Goal: Transaction & Acquisition: Purchase product/service

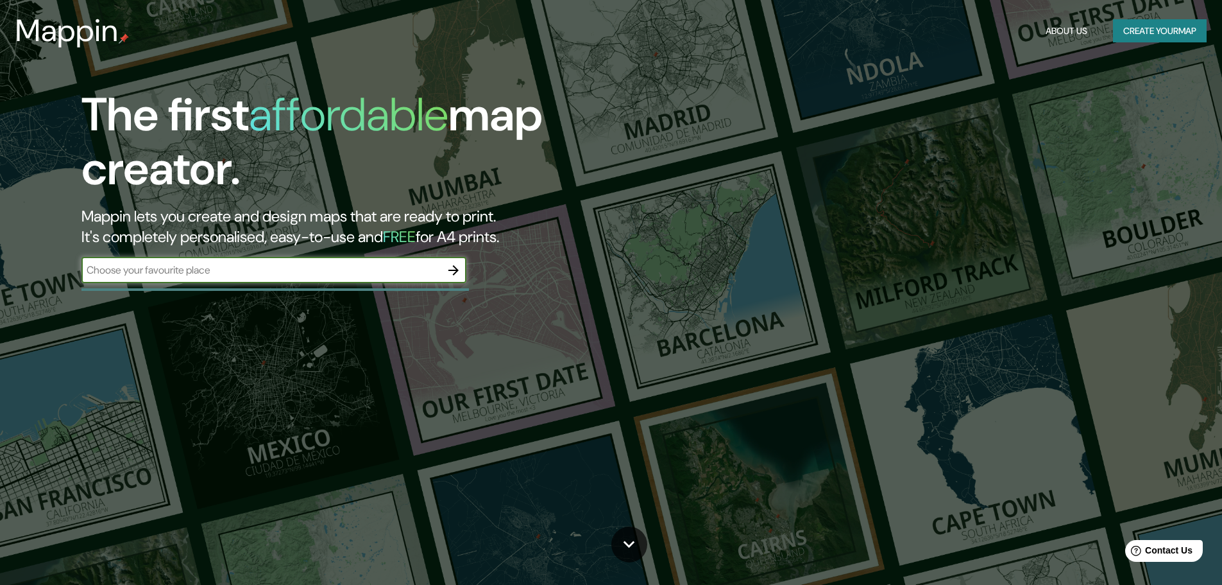
click at [228, 273] on input "text" at bounding box center [260, 269] width 359 height 15
type input "[PERSON_NAME] 819 león gto"
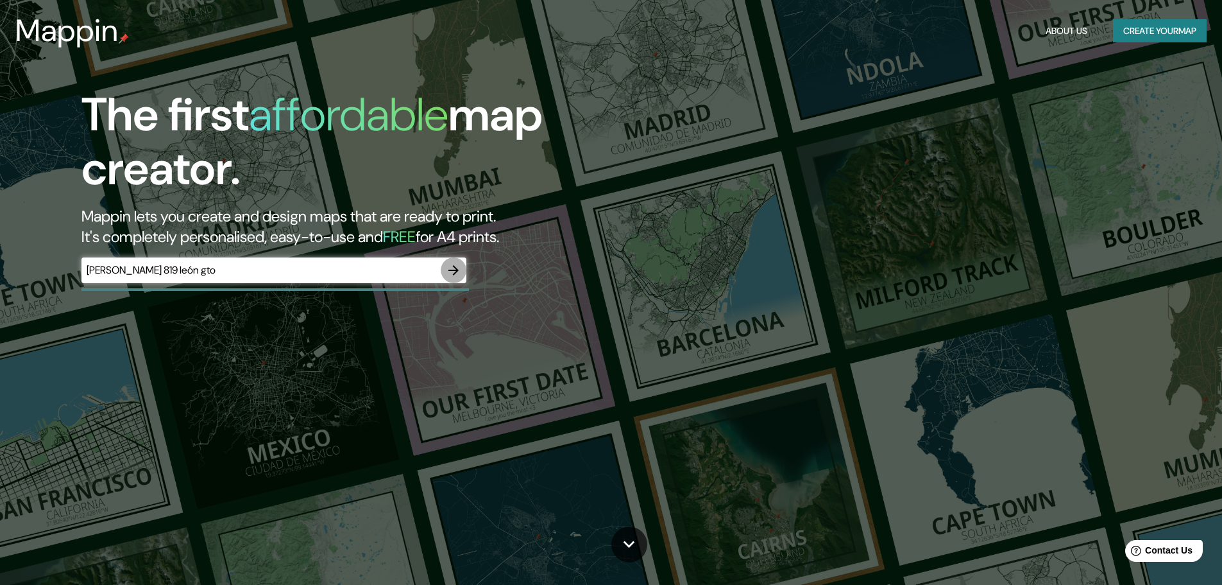
click at [456, 270] on icon "button" at bounding box center [454, 270] width 10 height 10
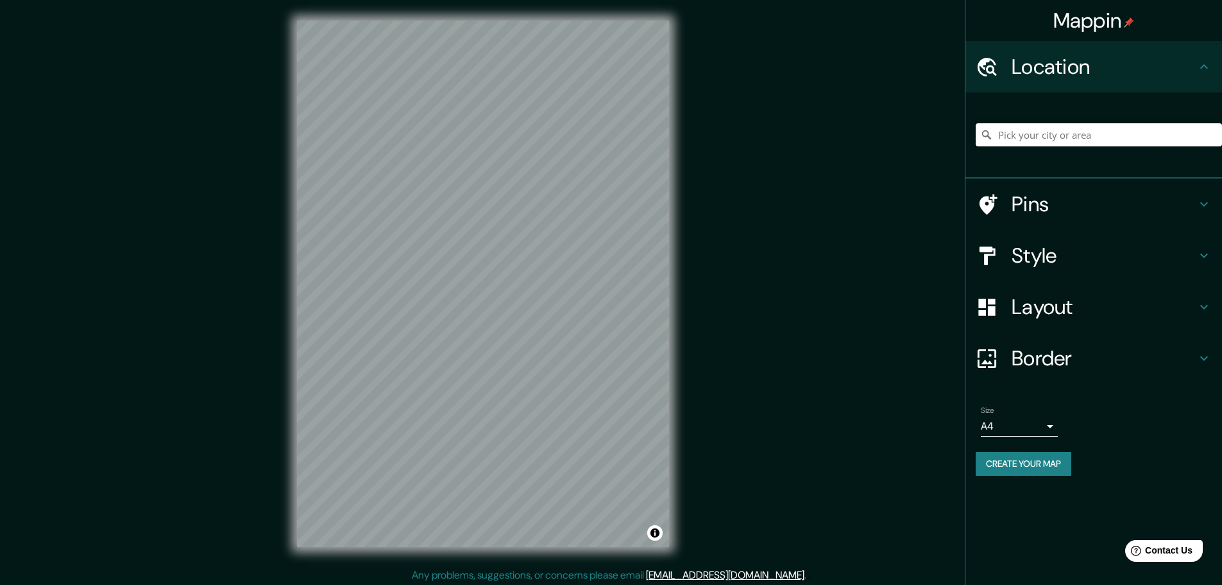
click at [1059, 139] on input "Pick your city or area" at bounding box center [1099, 134] width 246 height 23
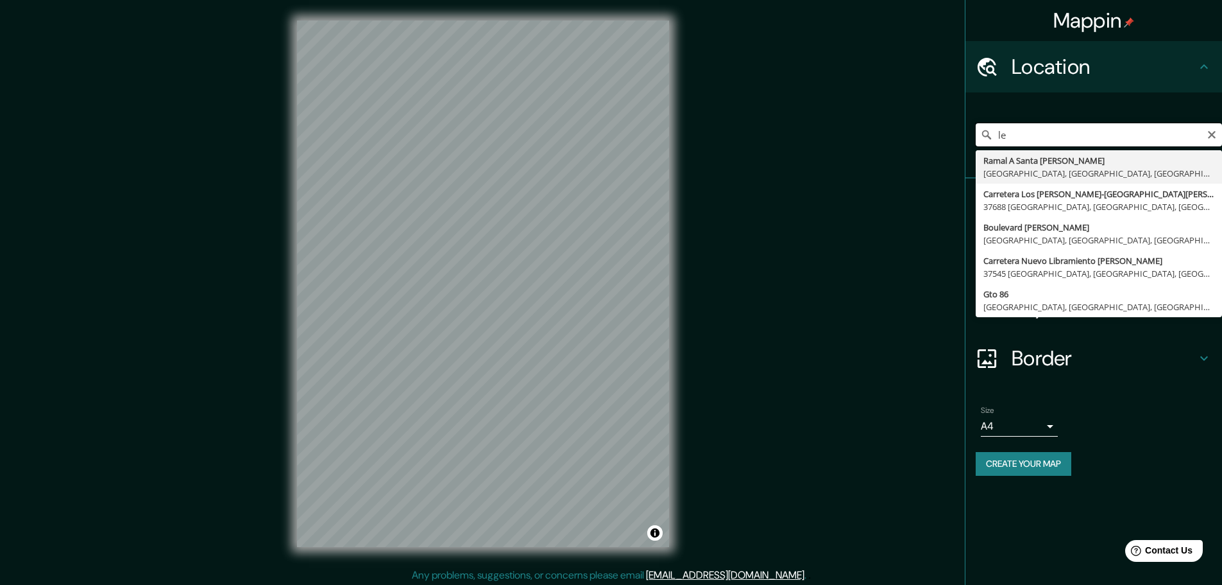
type input "l"
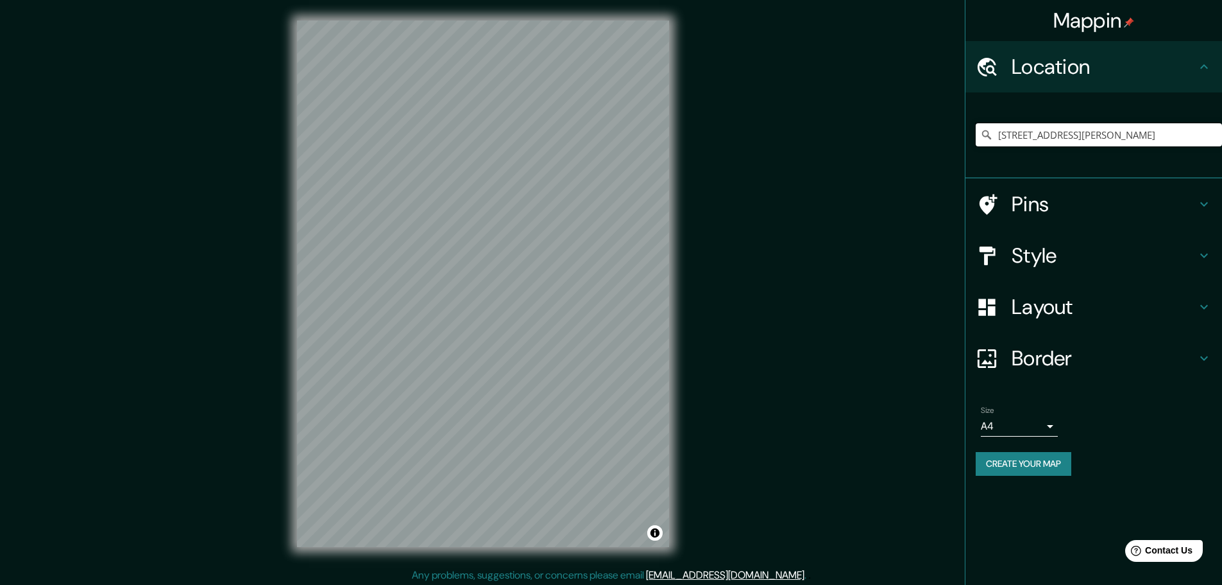
type input "[STREET_ADDRESS][PERSON_NAME]"
click at [1081, 200] on h4 "Pins" at bounding box center [1104, 204] width 185 height 26
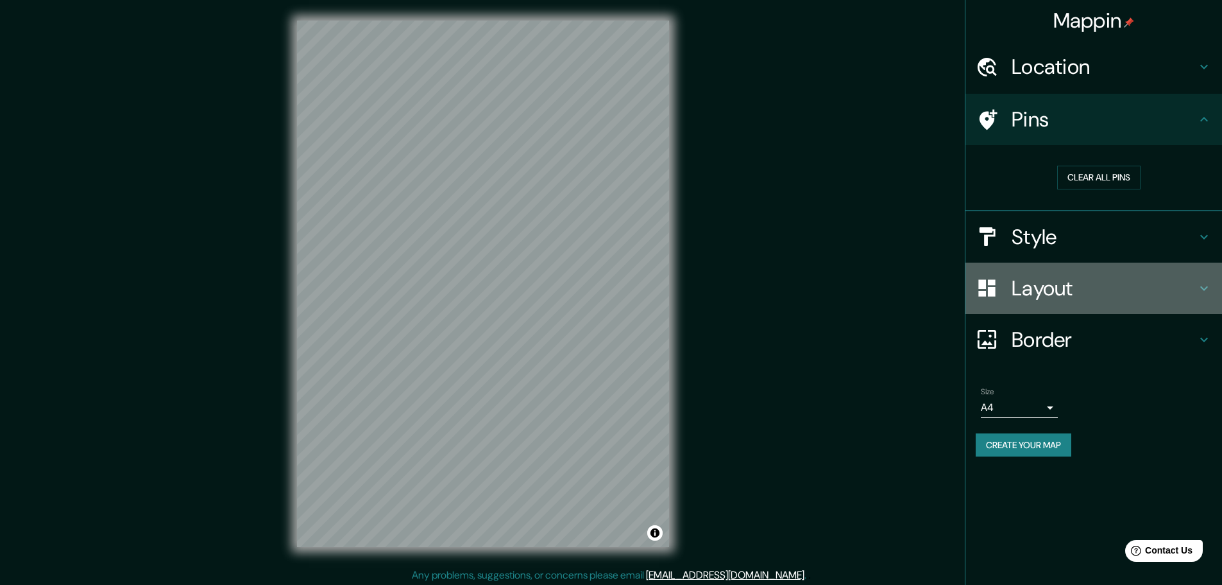
click at [1072, 282] on h4 "Layout" at bounding box center [1104, 288] width 185 height 26
